Goal: Task Accomplishment & Management: Complete application form

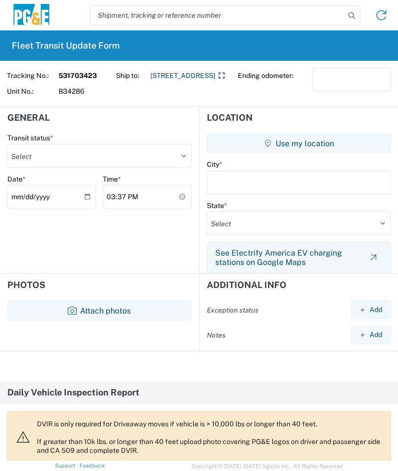
click at [81, 155] on select "Select Delivered Picked Up" at bounding box center [99, 156] width 184 height 24
select select "PICKEDUP"
click at [302, 140] on button "Use my location" at bounding box center [299, 144] width 184 height 20
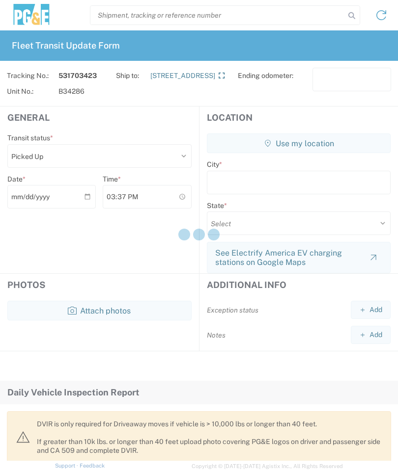
type input "Oakhurst"
select select "CA"
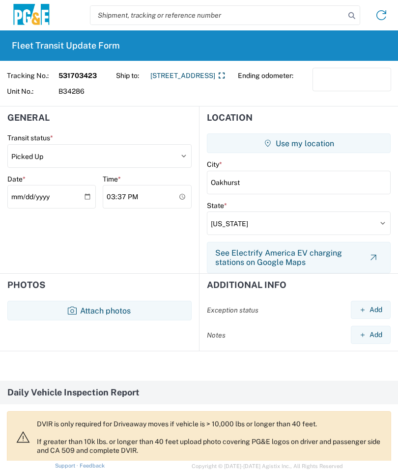
click at [97, 310] on button "Attach photos" at bounding box center [99, 311] width 184 height 20
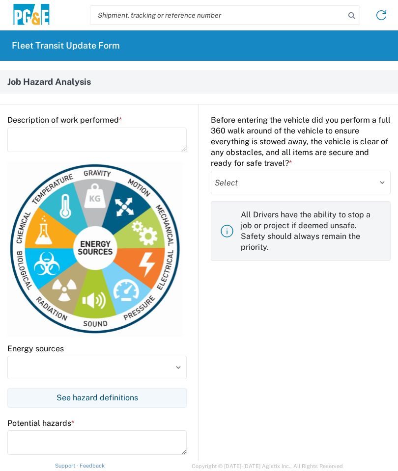
scroll to position [606, 0]
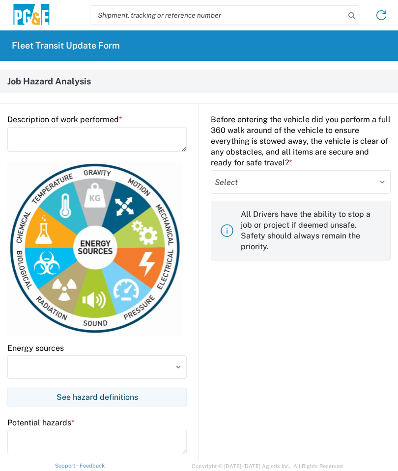
click at [383, 181] on select "Select Yes No" at bounding box center [301, 182] width 180 height 24
select select "yes"
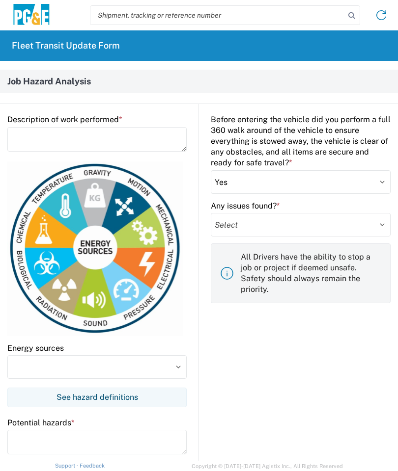
click at [376, 225] on select "Select Yes No" at bounding box center [301, 225] width 180 height 24
select select "no"
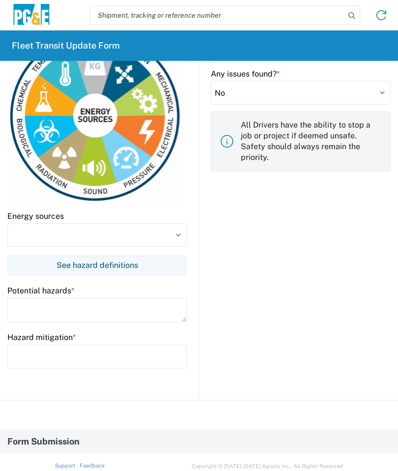
scroll to position [739, 0]
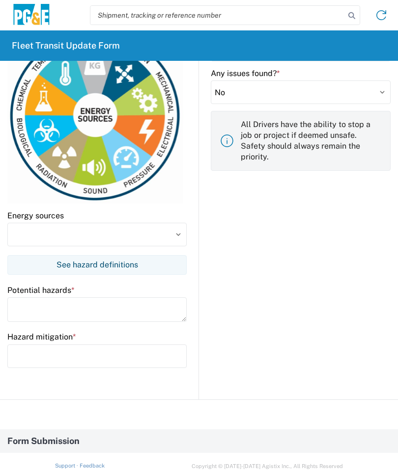
click at [177, 239] on input at bounding box center [96, 235] width 179 height 24
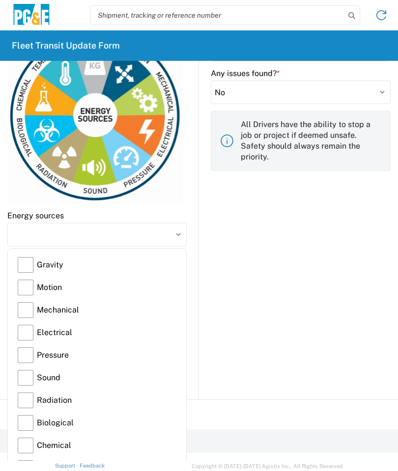
click at [30, 259] on label "Gravity" at bounding box center [97, 265] width 159 height 23
click at [0, 0] on input "Gravity" at bounding box center [0, 0] width 0 height 0
click at [26, 290] on label "Motion" at bounding box center [97, 287] width 159 height 23
click at [0, 0] on input "Motion" at bounding box center [0, 0] width 0 height 0
click at [26, 314] on label "Mechanical" at bounding box center [97, 310] width 159 height 23
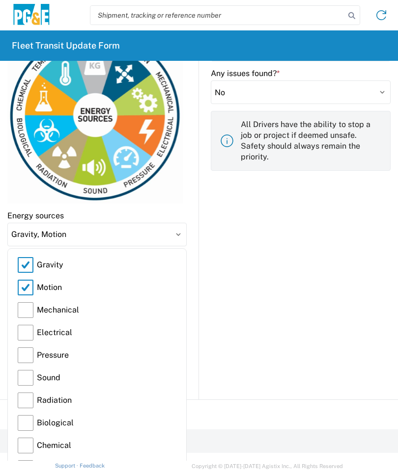
click at [0, 0] on input "Mechanical" at bounding box center [0, 0] width 0 height 0
type input "Gravity, Motion, Mechanical"
click at [177, 237] on input "Gravity, Motion, Mechanical" at bounding box center [96, 235] width 179 height 24
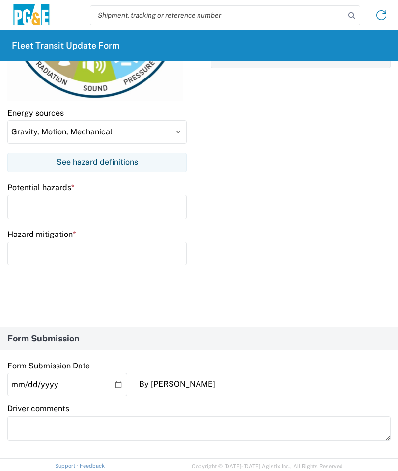
scroll to position [841, 0]
click at [24, 197] on textarea at bounding box center [96, 207] width 179 height 25
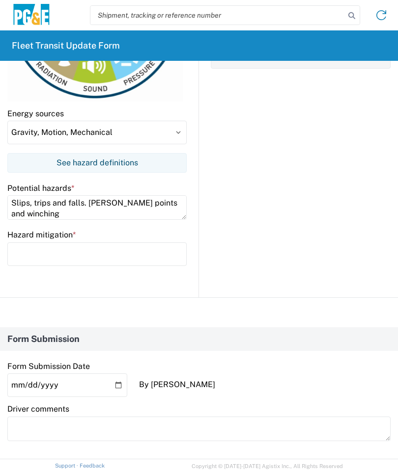
type textarea "Slips, trips and falls. [PERSON_NAME] points and winching"
click at [17, 255] on input "text" at bounding box center [96, 254] width 179 height 24
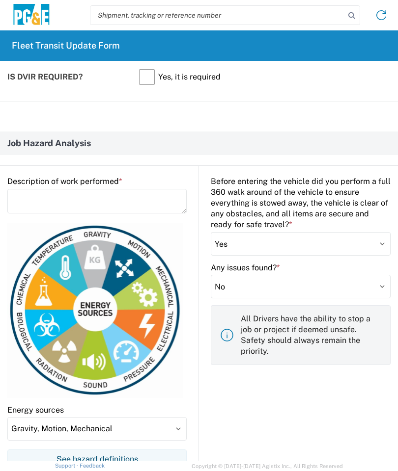
scroll to position [529, 0]
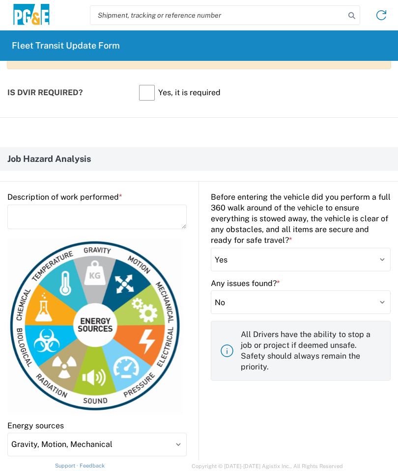
type input "3 points of contact, watch for uneven ground. Pay attention to hands when using…"
click at [27, 215] on textarea at bounding box center [96, 217] width 179 height 25
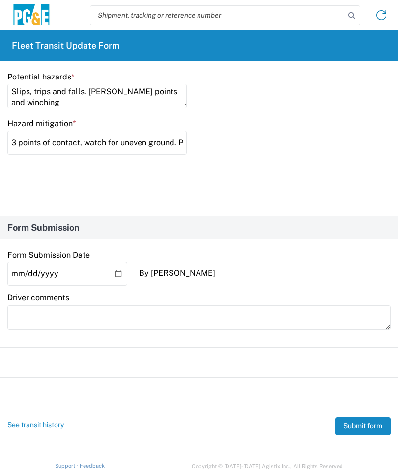
scroll to position [952, 0]
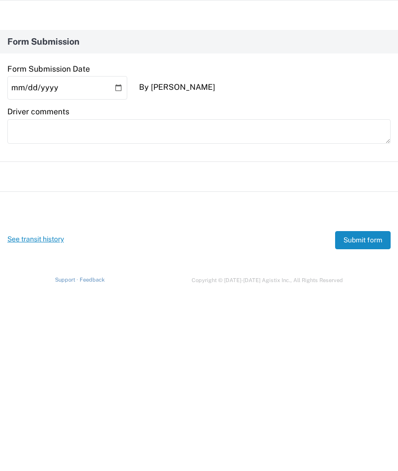
type textarea "Load and transport vehicle"
click at [364, 417] on button "Submit form" at bounding box center [362, 426] width 55 height 18
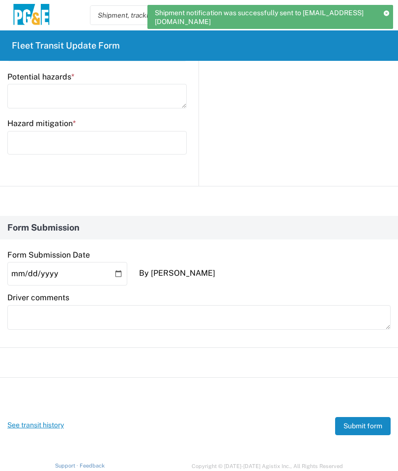
scroll to position [0, 0]
